Goal: Task Accomplishment & Management: Manage account settings

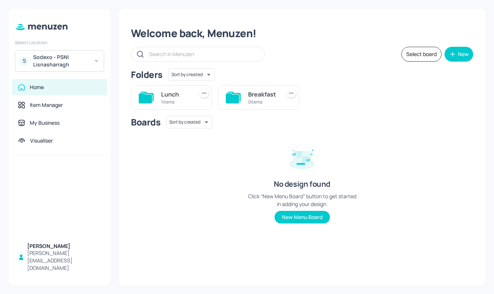
click at [77, 53] on div "S Sodexo - PSNI Lisnasharragh" at bounding box center [59, 61] width 89 height 22
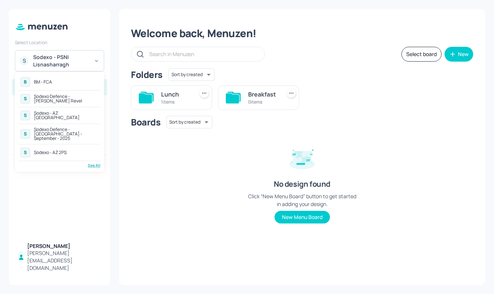
click at [93, 163] on div "See All" at bounding box center [60, 166] width 82 height 6
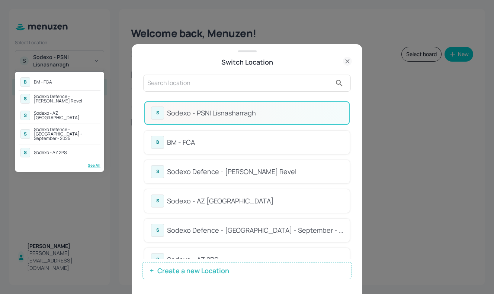
drag, startPoint x: 349, startPoint y: 106, endPoint x: 349, endPoint y: 156, distance: 50.9
click at [349, 157] on div at bounding box center [247, 147] width 494 height 294
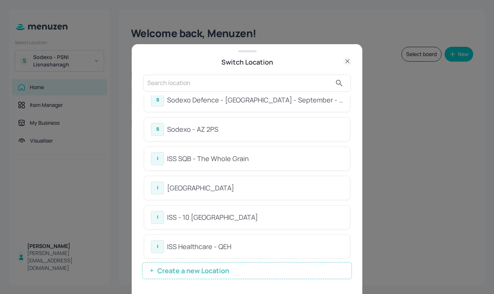
scroll to position [130, 0]
click at [252, 185] on div "[GEOGRAPHIC_DATA]" at bounding box center [255, 189] width 176 height 10
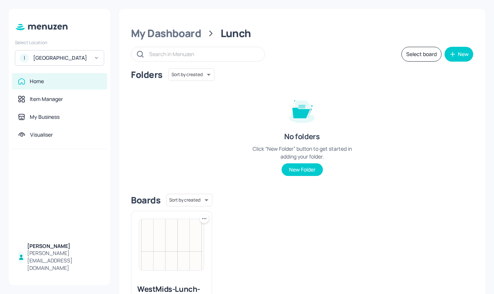
click at [172, 249] on img at bounding box center [171, 244] width 65 height 51
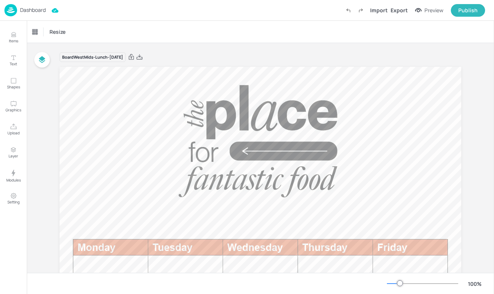
click at [394, 284] on div at bounding box center [393, 284] width 13 height 1
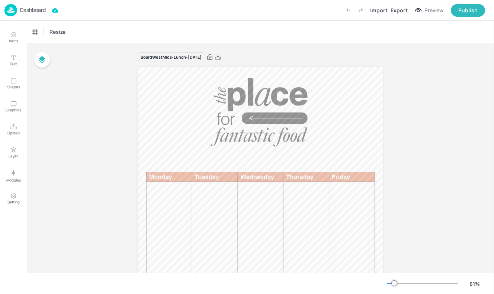
click at [16, 10] on img at bounding box center [10, 10] width 13 height 12
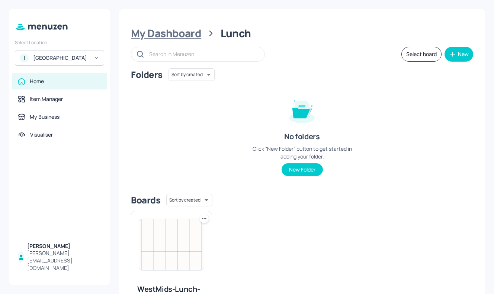
click at [170, 37] on div "My Dashboard" at bounding box center [166, 33] width 70 height 13
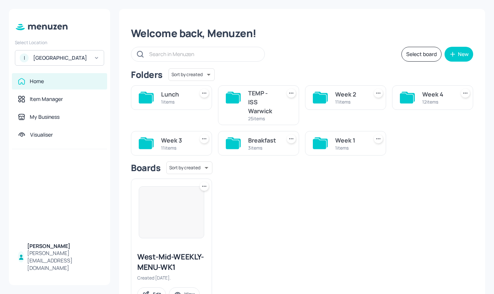
click at [269, 143] on div "Breakfast" at bounding box center [263, 140] width 30 height 9
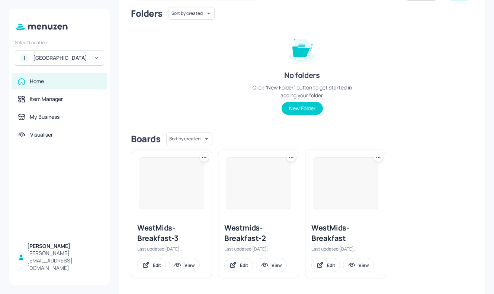
scroll to position [64, 0]
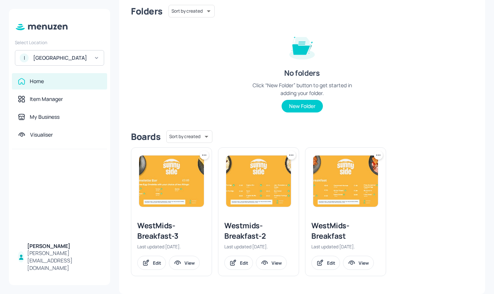
click at [161, 231] on div "WestMids-Breakfast-3" at bounding box center [171, 231] width 68 height 21
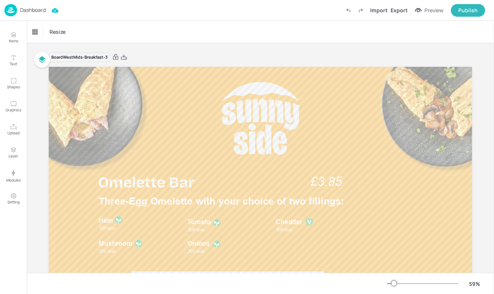
click at [10, 7] on img at bounding box center [10, 10] width 13 height 12
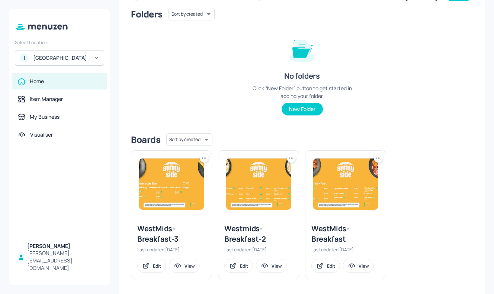
scroll to position [64, 0]
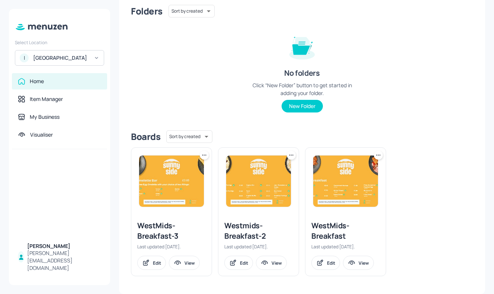
click at [264, 193] on img at bounding box center [258, 181] width 65 height 51
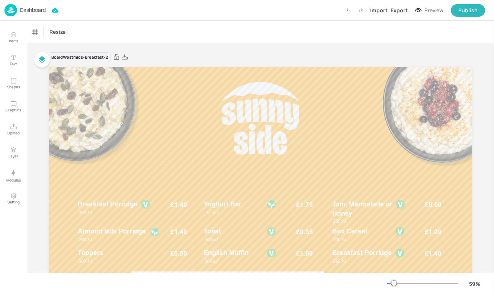
click at [10, 10] on img at bounding box center [10, 10] width 13 height 12
click at [29, 11] on p "Dashboard" at bounding box center [33, 9] width 26 height 5
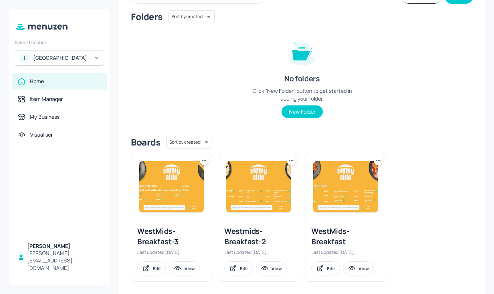
scroll to position [64, 0]
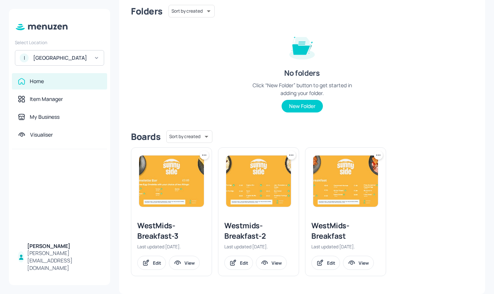
click at [207, 153] on icon at bounding box center [203, 155] width 7 height 7
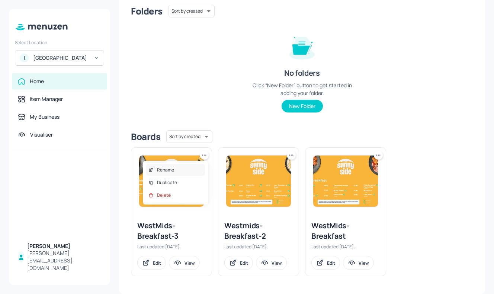
click at [175, 174] on div "Rename" at bounding box center [175, 170] width 59 height 13
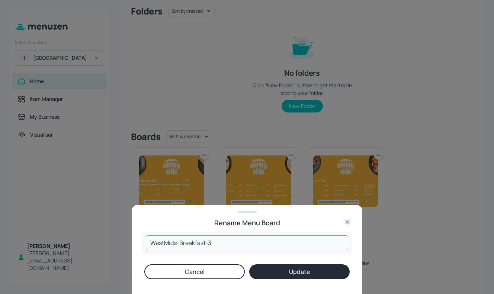
click at [207, 243] on input "WestMids-Breakfast-3" at bounding box center [247, 243] width 202 height 15
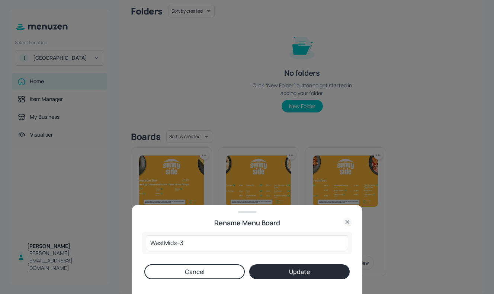
click at [192, 220] on div "Rename Menu Board" at bounding box center [247, 223] width 210 height 10
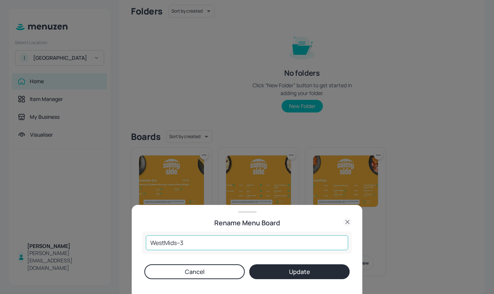
click at [178, 243] on input "WestMids--3" at bounding box center [247, 243] width 202 height 15
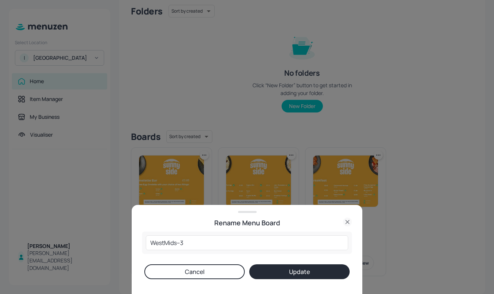
click at [207, 253] on div "WestMids--3 ​" at bounding box center [247, 243] width 210 height 22
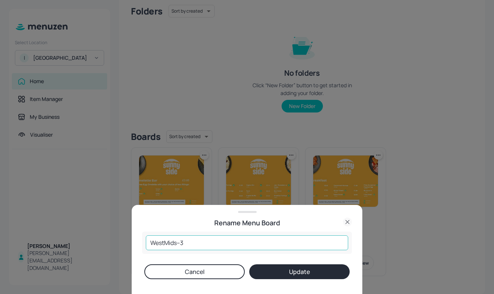
click at [190, 240] on input "WestMids--3" at bounding box center [247, 243] width 202 height 15
type input "WestMids"
click at [187, 271] on button "Cancel" at bounding box center [194, 272] width 100 height 15
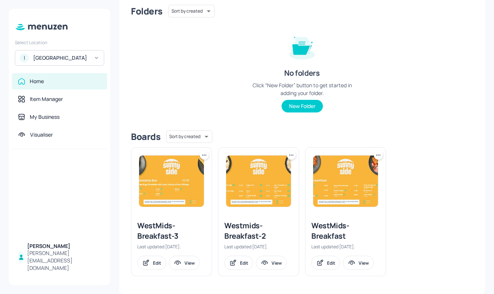
click at [377, 156] on icon at bounding box center [377, 155] width 7 height 7
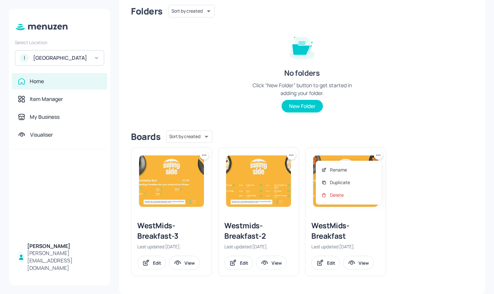
click at [393, 139] on div at bounding box center [247, 147] width 494 height 294
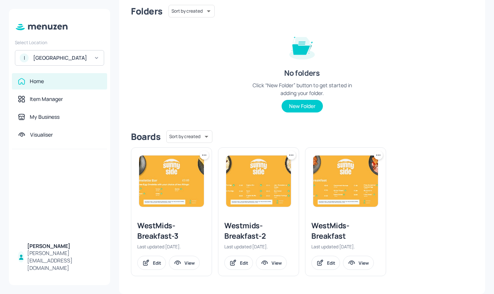
click at [289, 154] on icon at bounding box center [290, 155] width 7 height 7
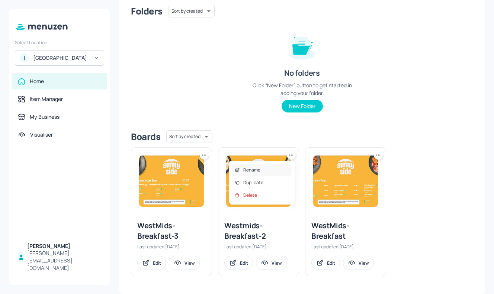
click at [250, 171] on p "Rename" at bounding box center [251, 170] width 17 height 7
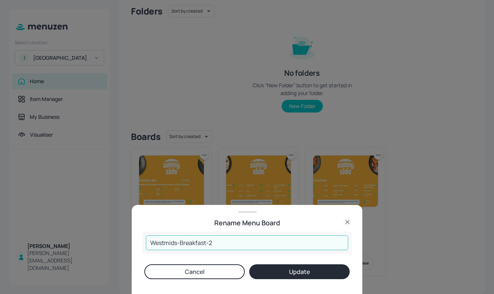
drag, startPoint x: 215, startPoint y: 244, endPoint x: 181, endPoint y: 246, distance: 34.2
click at [181, 246] on input "Westmids-Breakfast-2" at bounding box center [247, 243] width 202 height 15
type input "Westmids-Porridge"
click at [283, 273] on button "Update" at bounding box center [299, 272] width 100 height 15
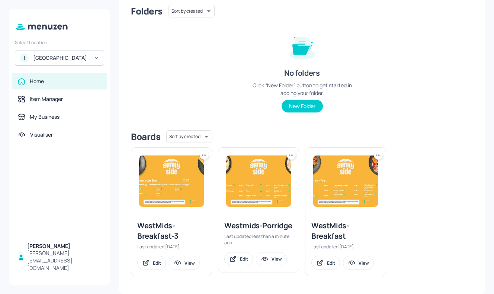
click at [204, 152] on icon at bounding box center [203, 155] width 7 height 7
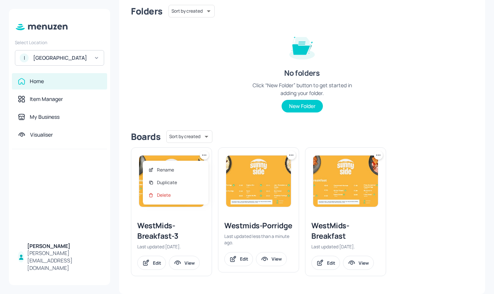
click at [181, 163] on div "Rename Duplicate Delete" at bounding box center [175, 183] width 65 height 44
click at [174, 168] on div "Rename" at bounding box center [175, 170] width 59 height 13
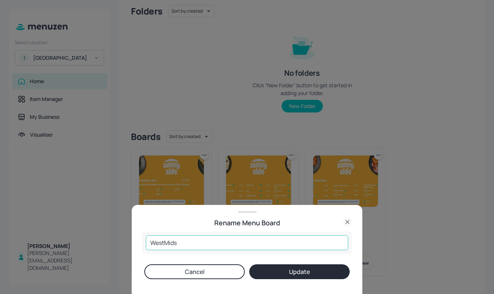
click at [193, 246] on input "WestMids" at bounding box center [247, 243] width 202 height 15
type input "WestMids- omlette-bar"
click at [313, 270] on button "Update" at bounding box center [299, 272] width 100 height 15
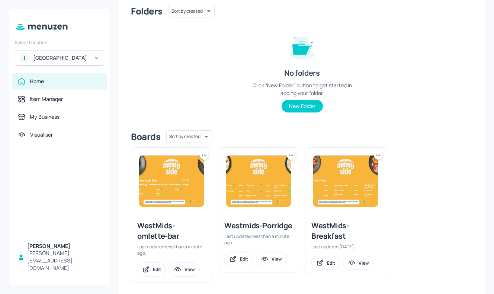
click at [203, 154] on icon at bounding box center [203, 155] width 7 height 7
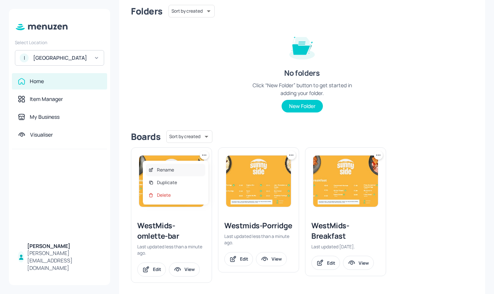
click at [172, 174] on div "Rename" at bounding box center [175, 170] width 59 height 13
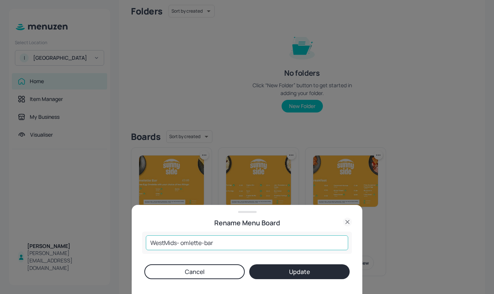
click at [185, 243] on input "WestMids- omlette-bar" at bounding box center [247, 243] width 202 height 15
click at [209, 242] on input "WestMids- Omlette-bar" at bounding box center [247, 243] width 202 height 15
type input "WestMids- Omlette-Bar"
click at [319, 270] on button "Update" at bounding box center [299, 272] width 100 height 15
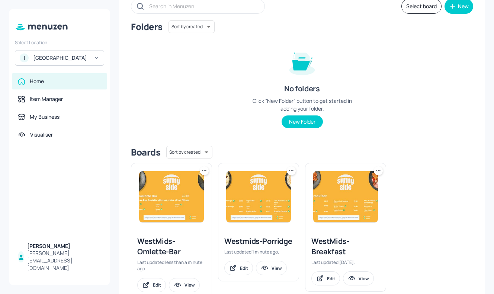
scroll to position [70, 0]
